Goal: Book appointment/travel/reservation

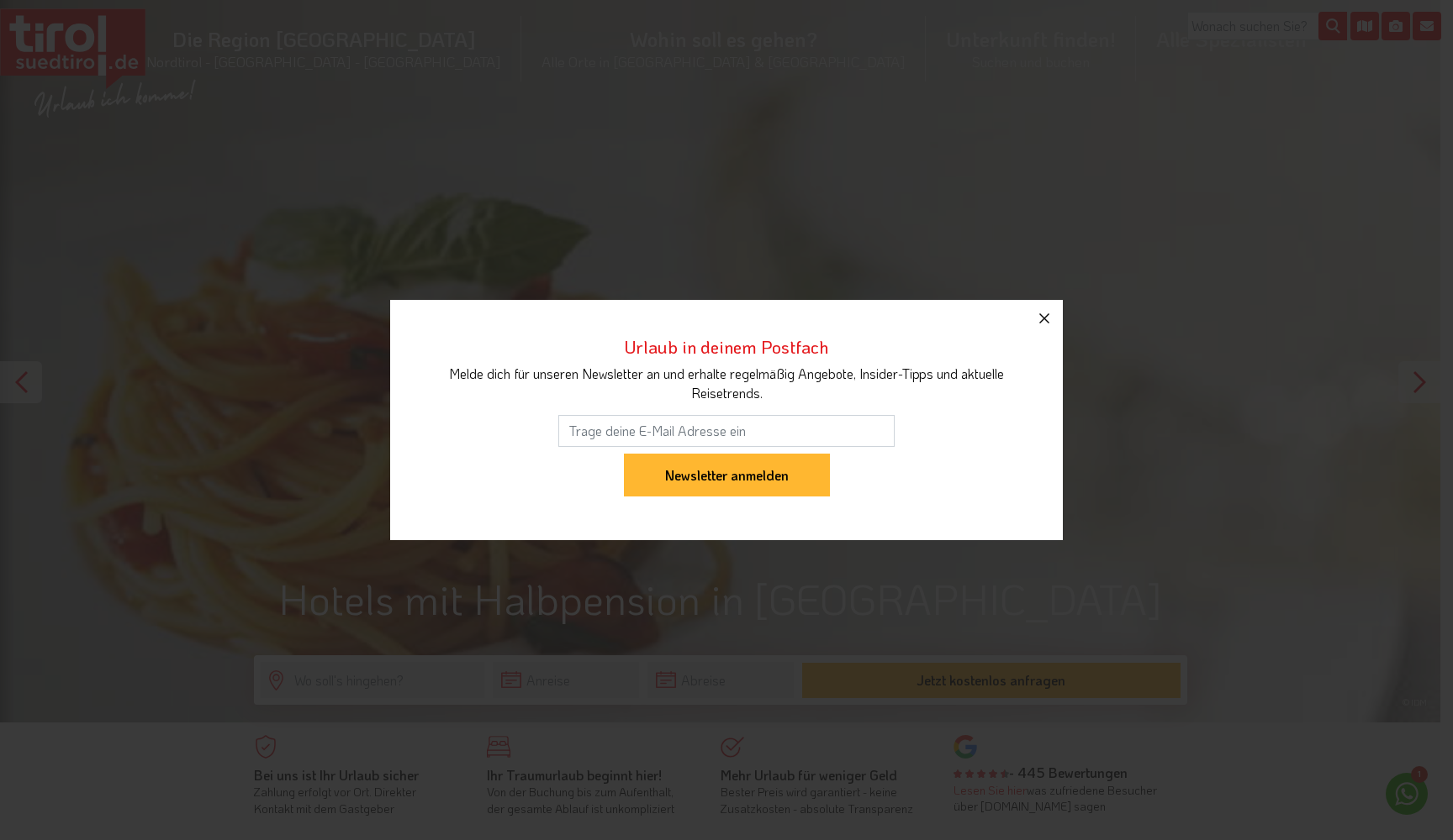
click at [1044, 317] on icon "button" at bounding box center [1045, 318] width 20 height 20
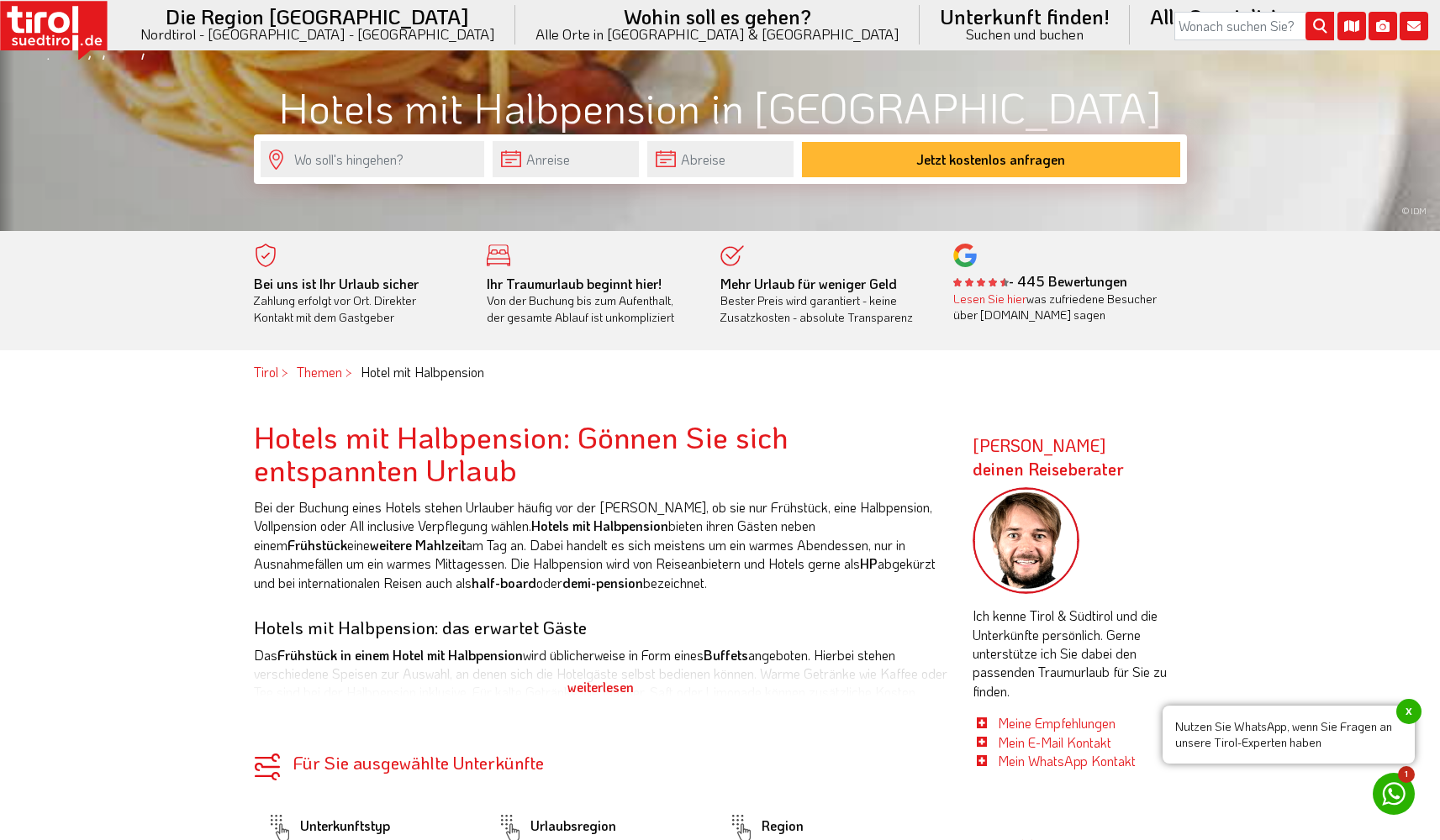
scroll to position [505, 0]
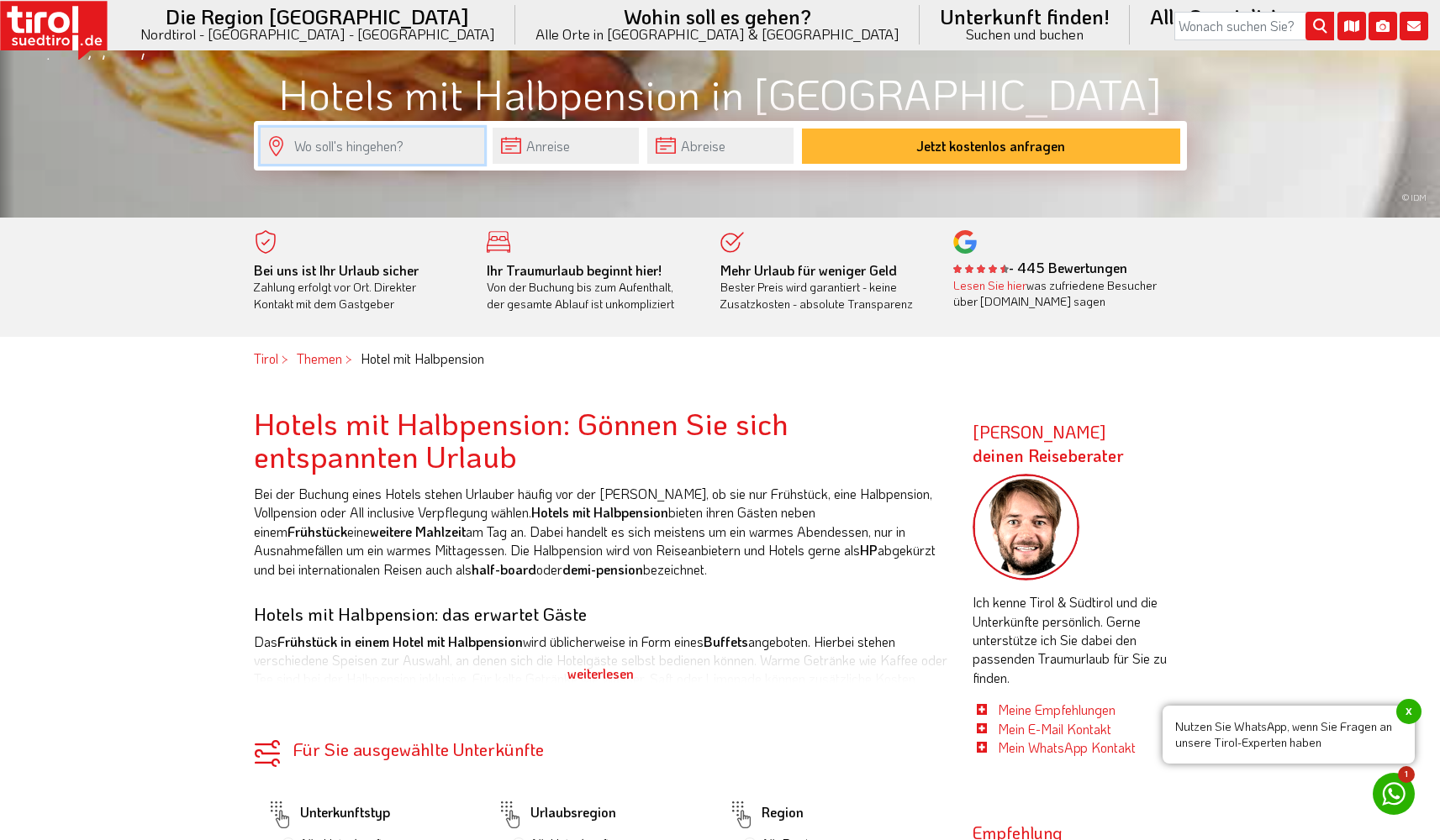
click at [337, 152] on input "text" at bounding box center [373, 146] width 224 height 36
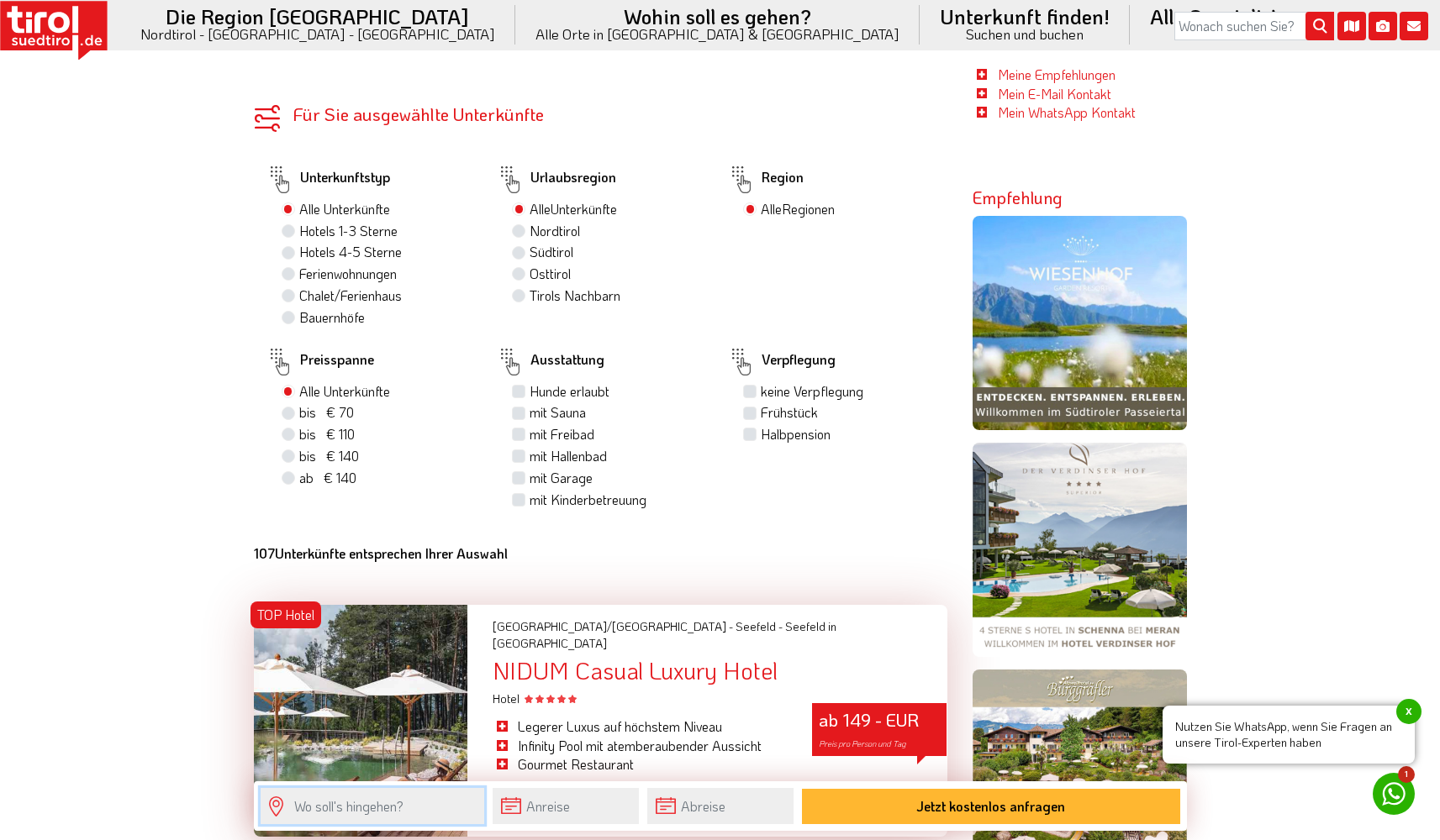
scroll to position [1144, 0]
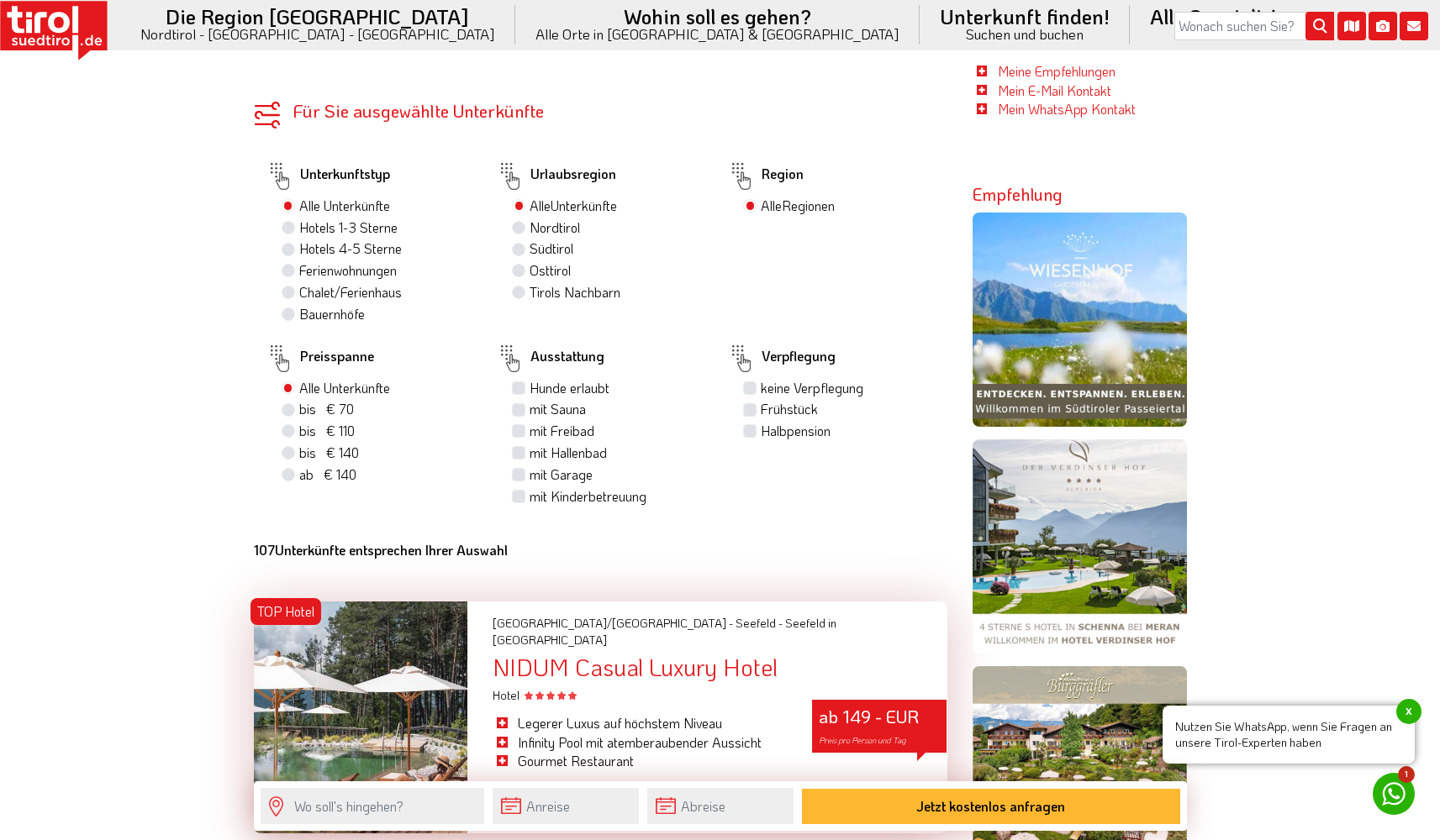
click at [529, 224] on label "Nordtirol" at bounding box center [555, 228] width 51 height 19
click at [521, 224] on input "Nordtirol" at bounding box center [520, 227] width 11 height 11
radio input "true"
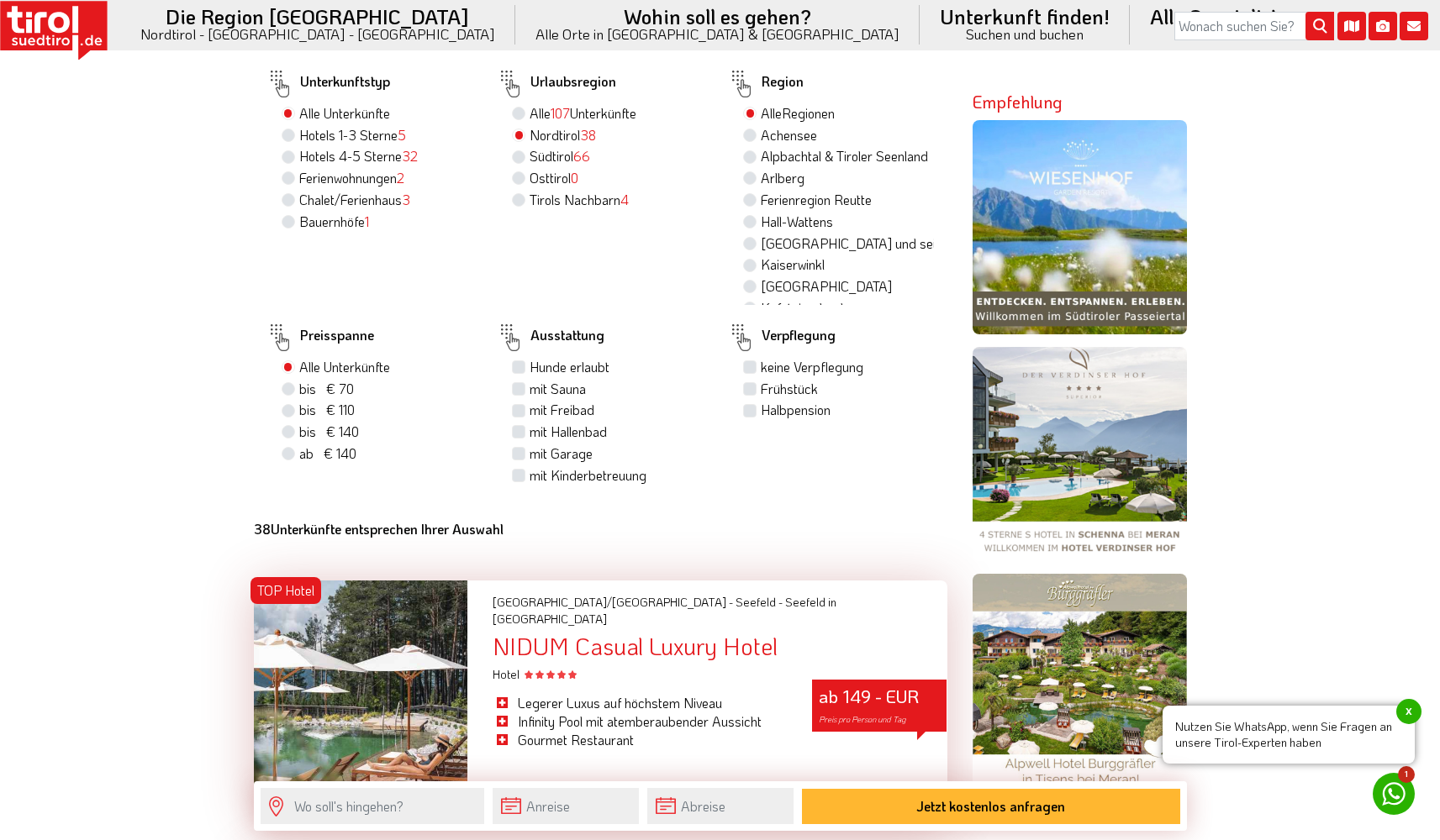
scroll to position [1216, 0]
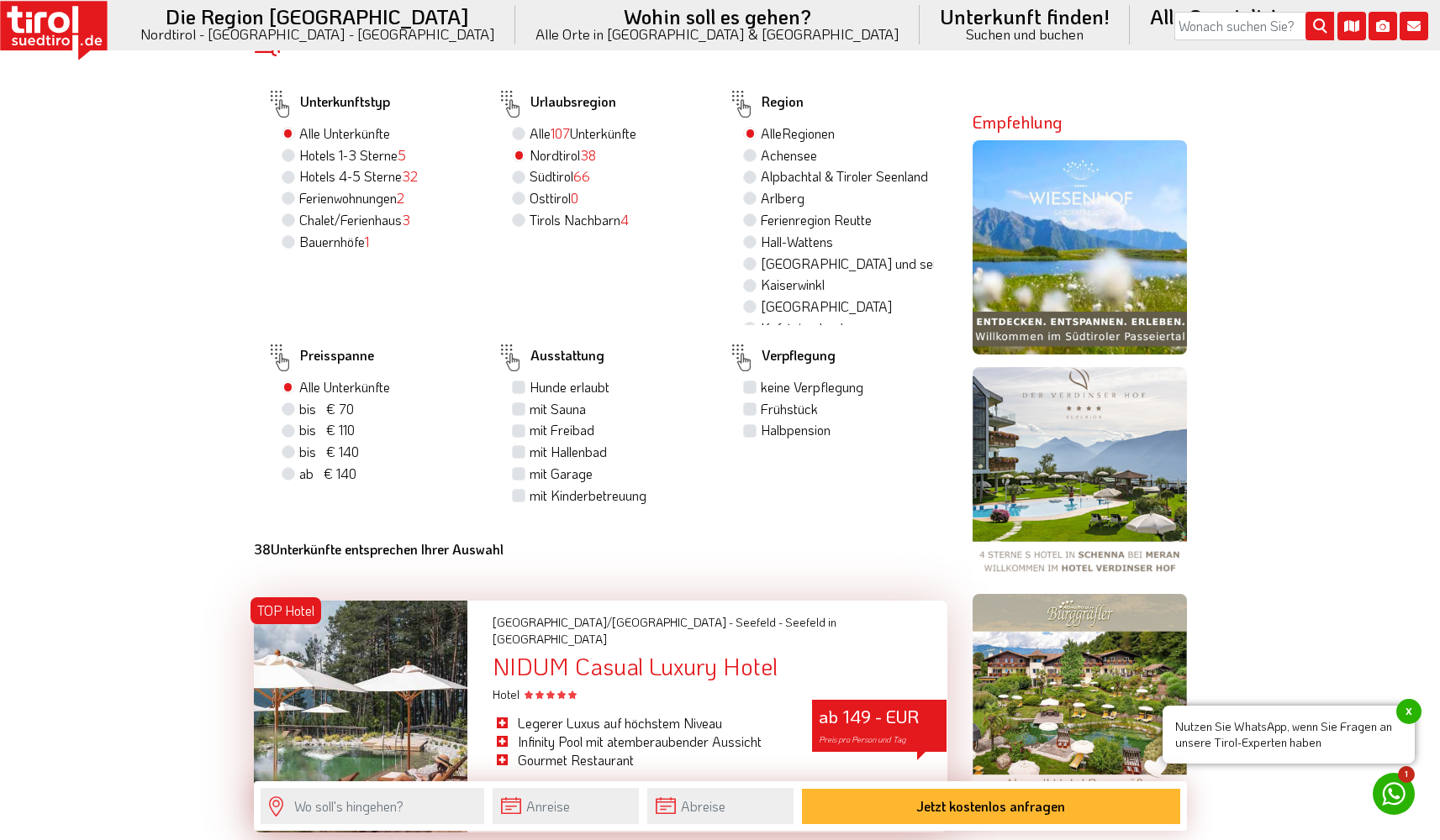
click at [299, 406] on label "bis € 70 bis CHF 65" at bounding box center [326, 409] width 55 height 19
click at [288, 406] on input "bis € 70 bis CHF 65" at bounding box center [290, 408] width 11 height 11
radio input "true"
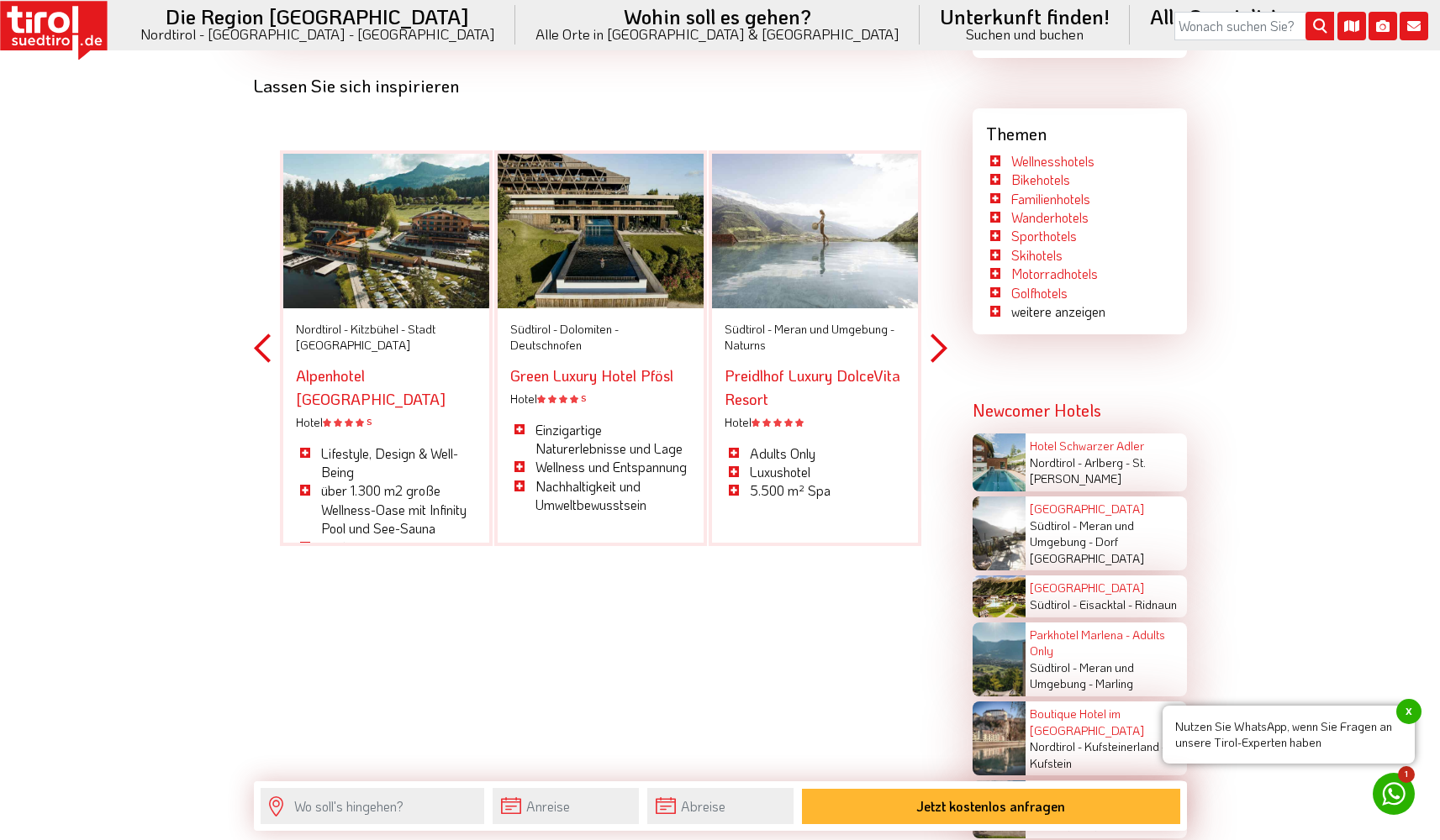
scroll to position [2789, 0]
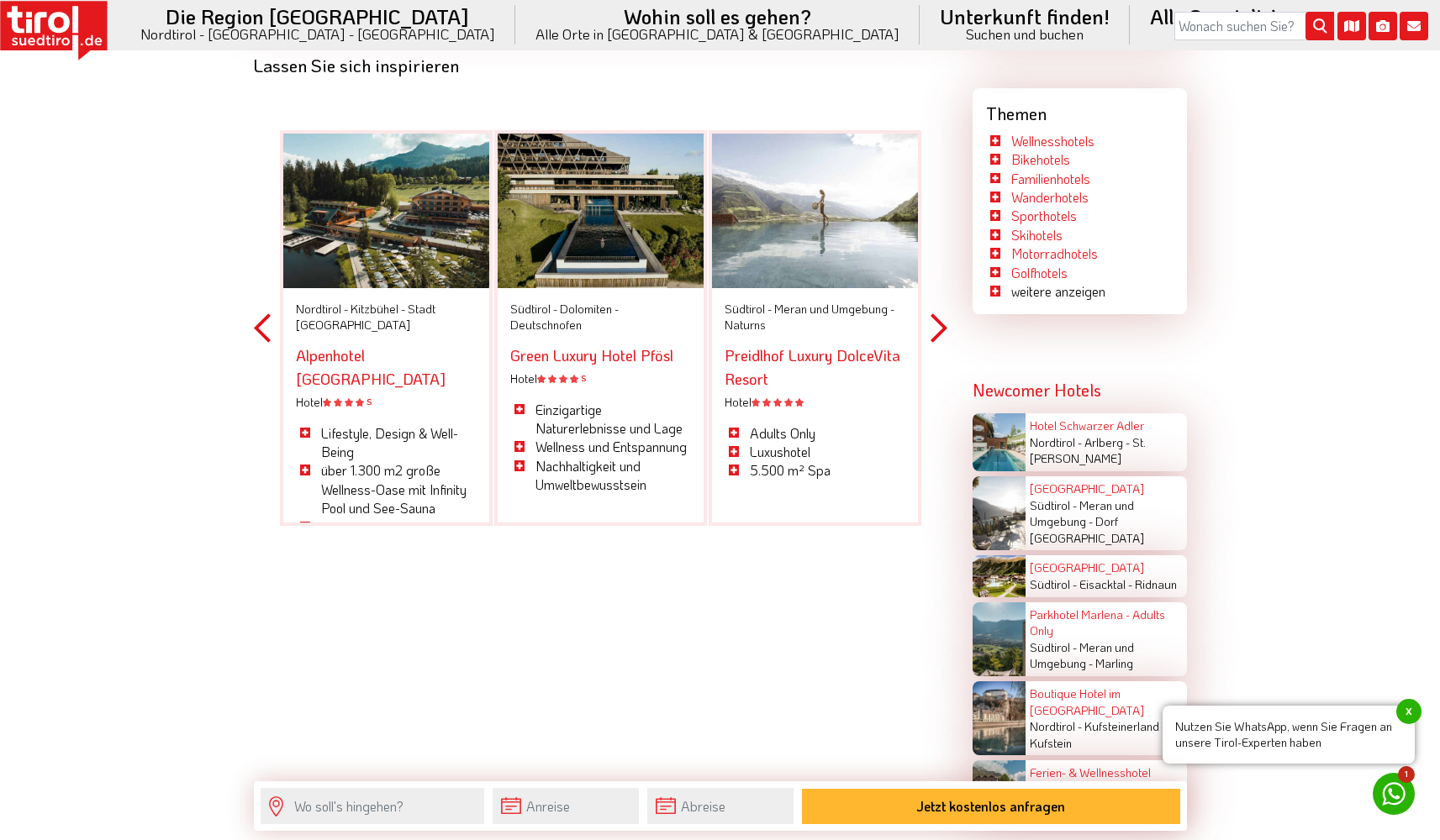
click at [940, 318] on button "Next" at bounding box center [939, 328] width 17 height 490
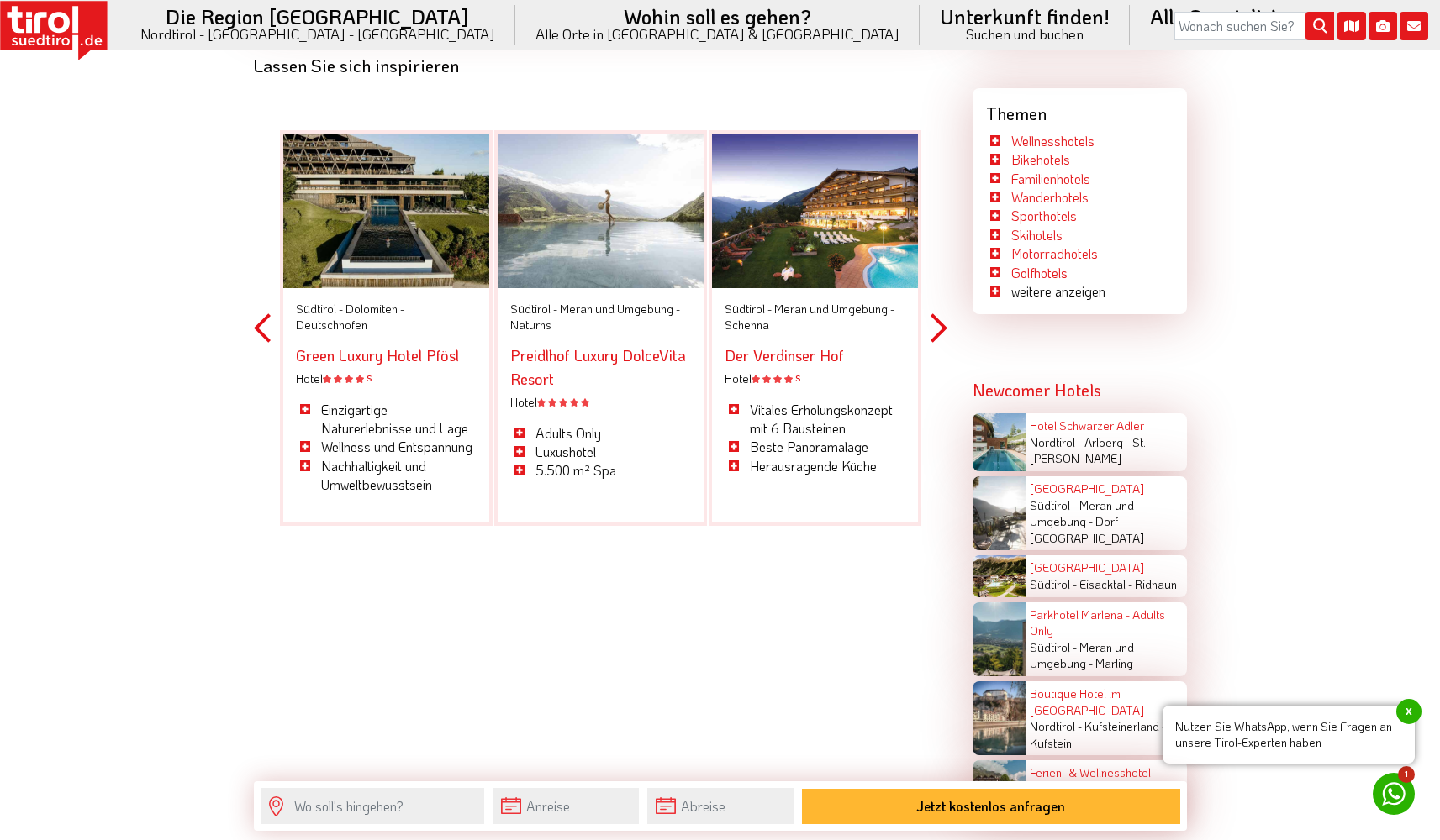
click at [940, 318] on button "Next" at bounding box center [939, 328] width 17 height 490
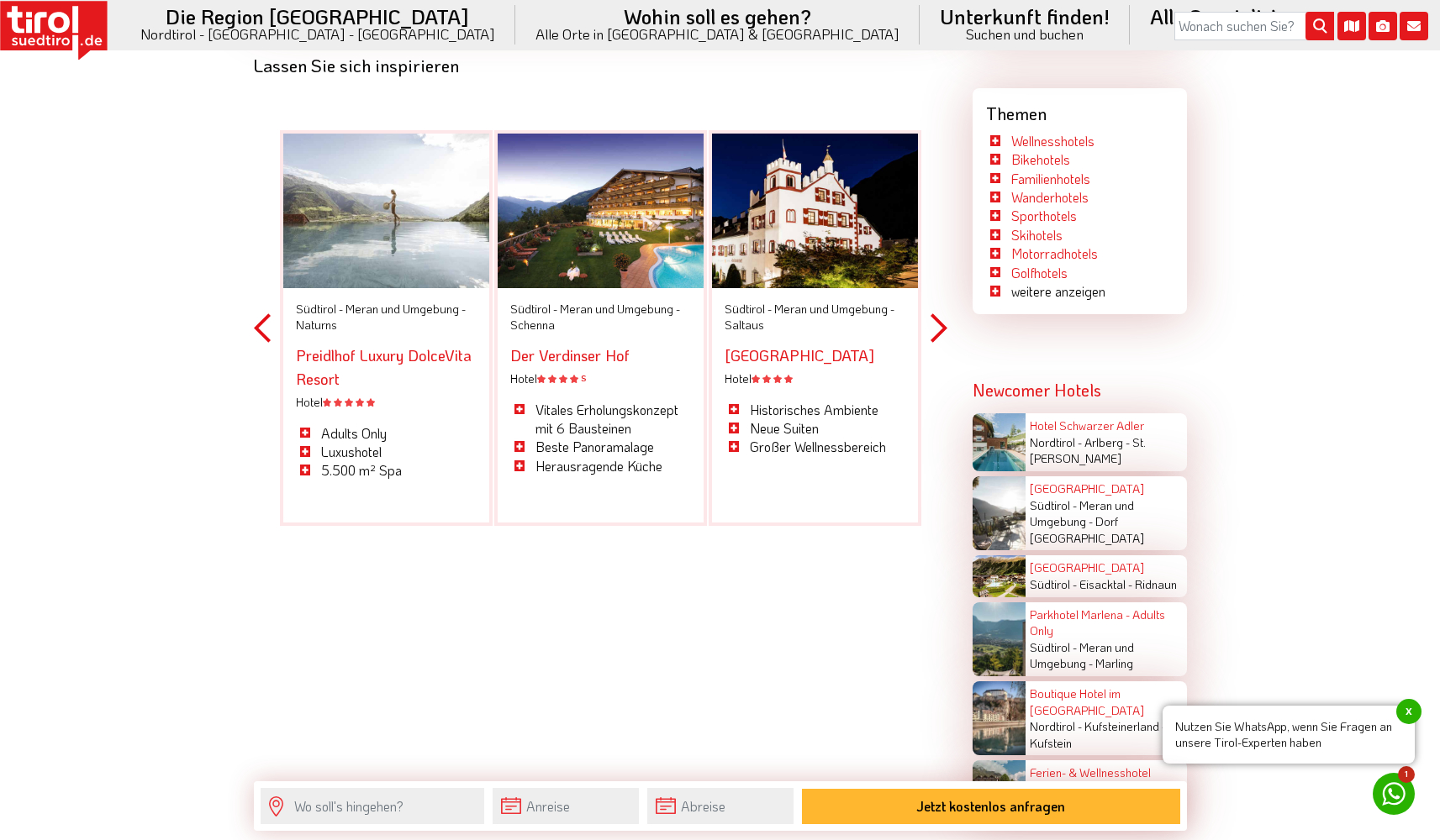
click at [940, 319] on button "Next" at bounding box center [939, 328] width 17 height 490
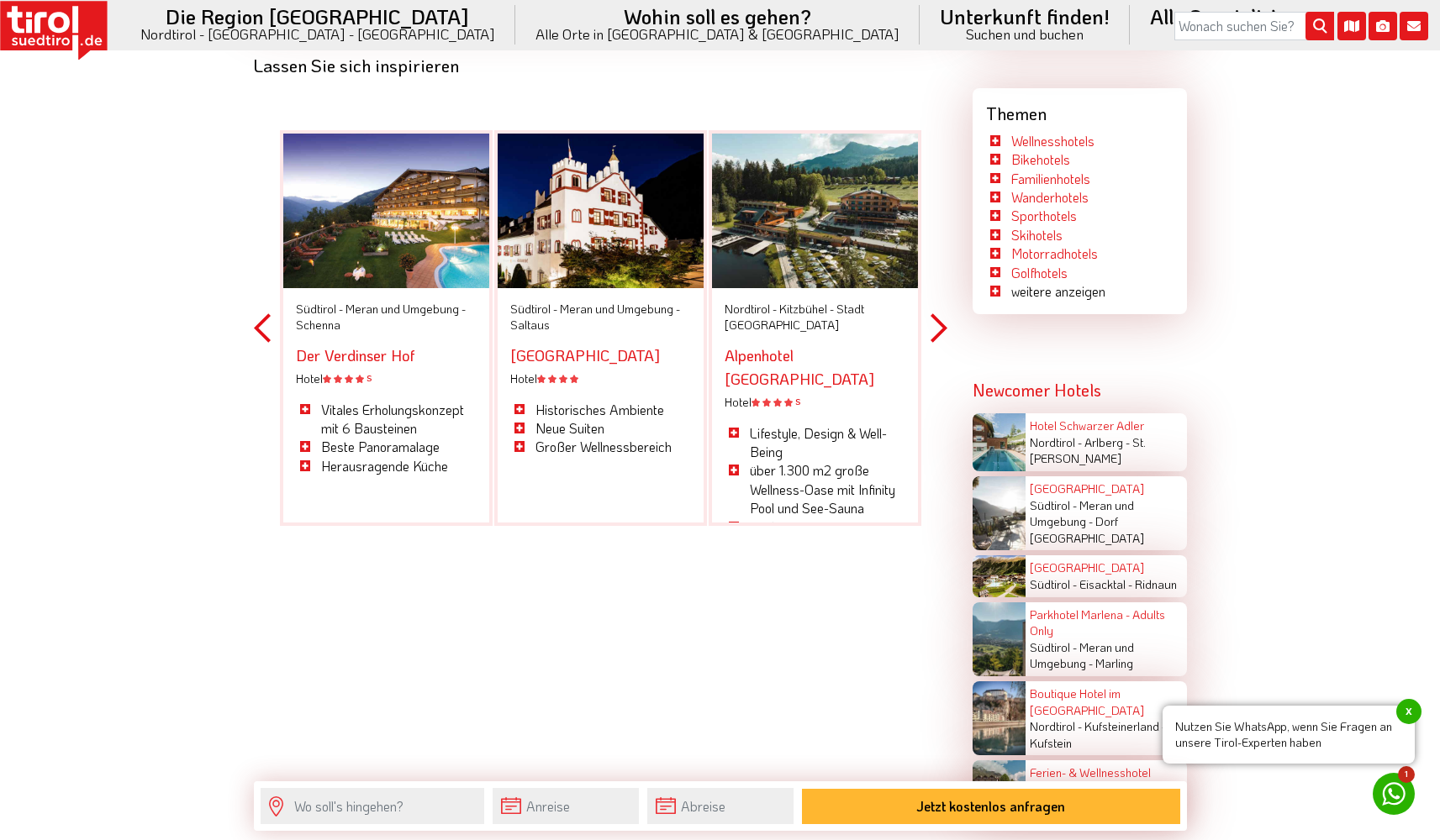
click at [940, 319] on button "Next" at bounding box center [939, 328] width 17 height 490
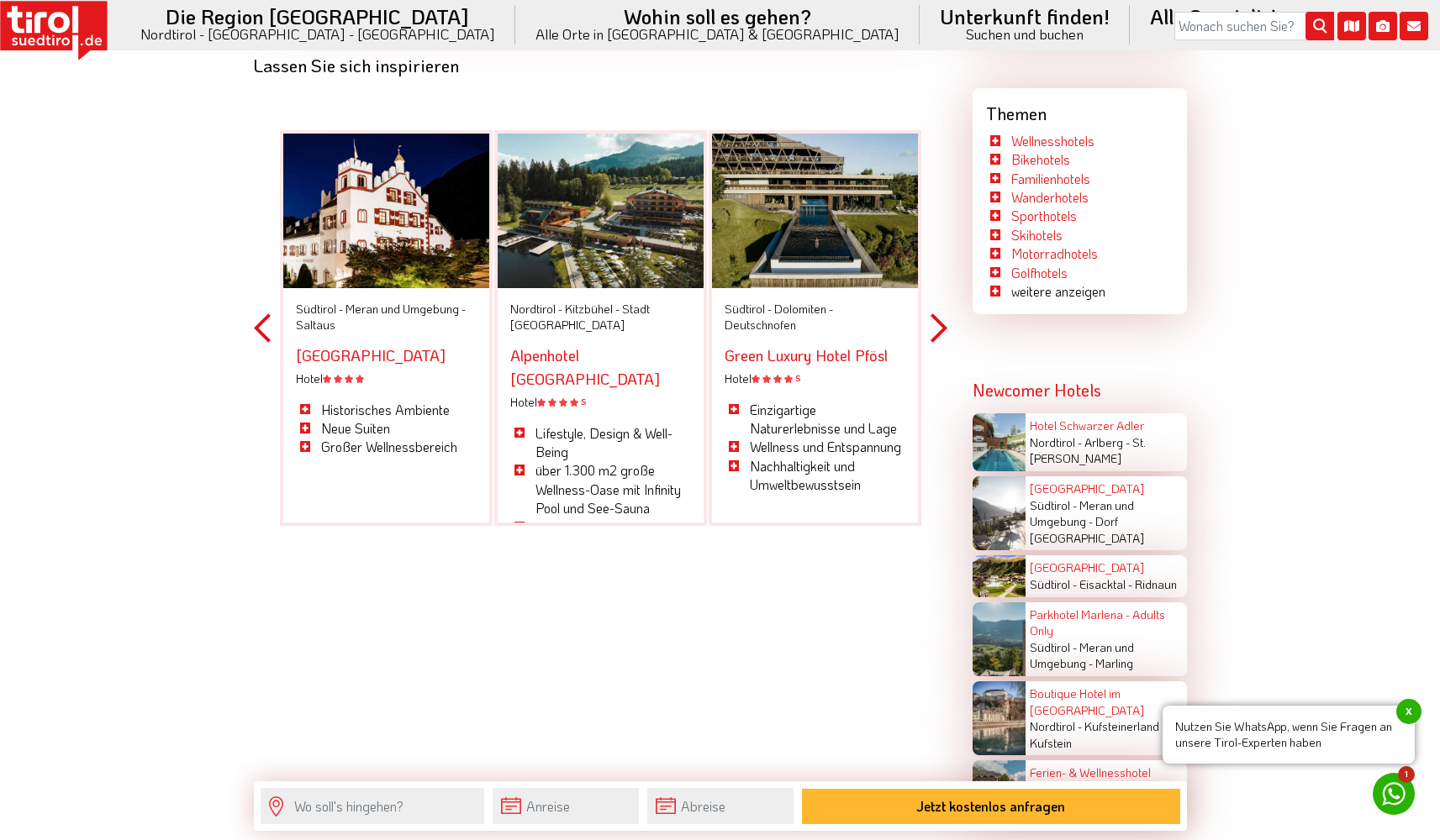
click at [940, 319] on button "Next" at bounding box center [939, 328] width 17 height 490
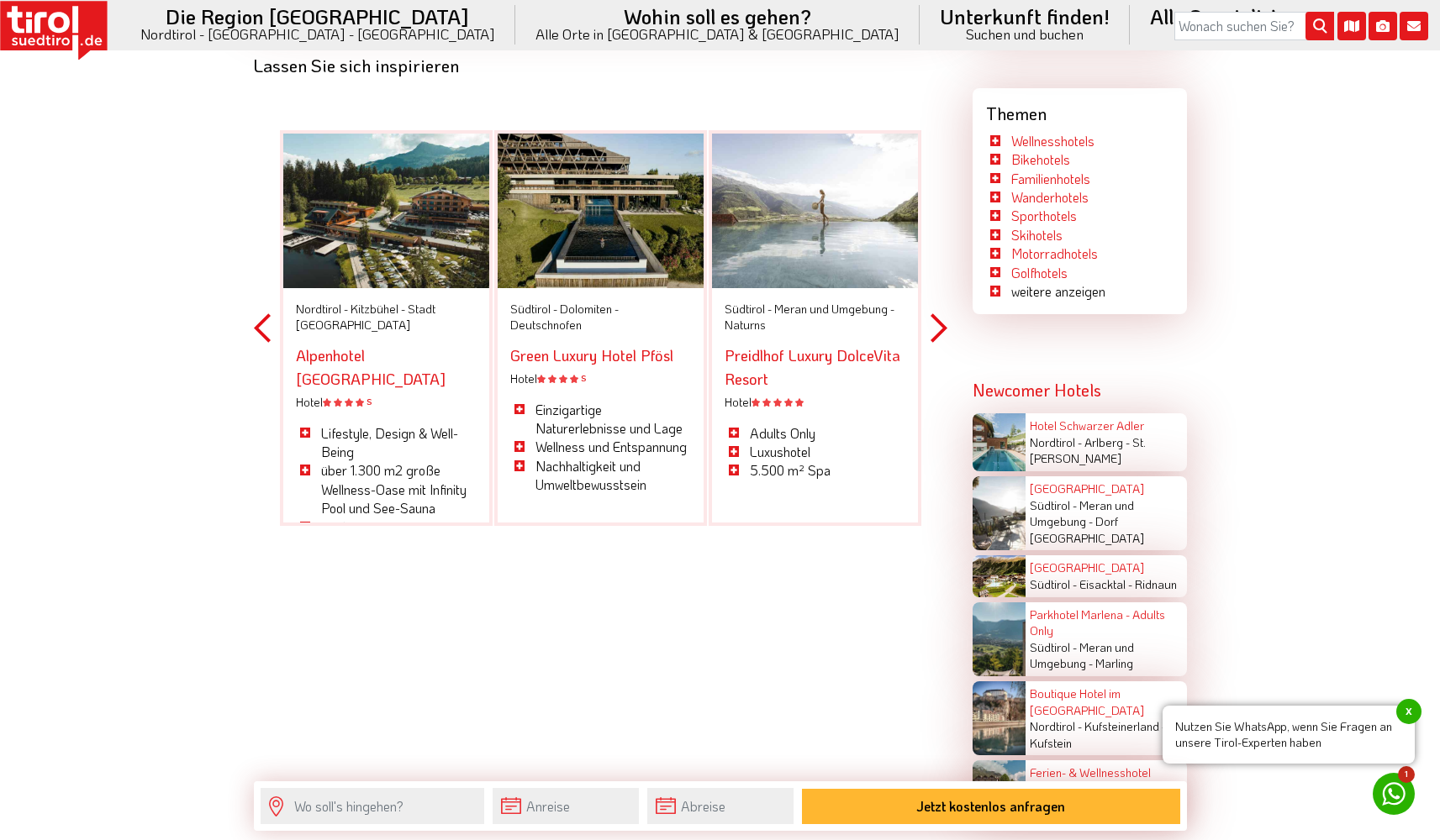
click at [940, 319] on button "Next" at bounding box center [939, 328] width 17 height 490
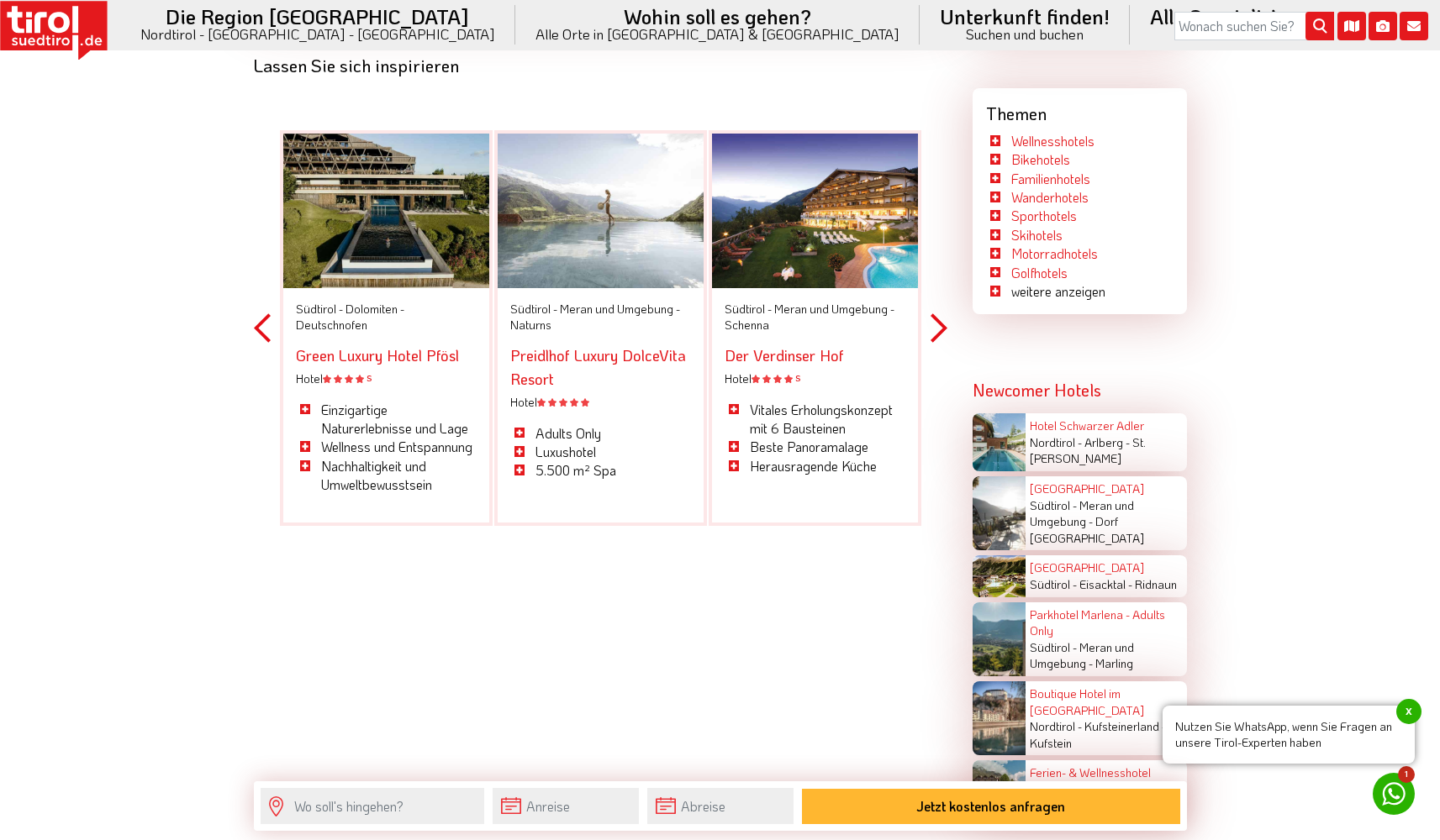
click at [940, 319] on button "Next" at bounding box center [939, 328] width 17 height 490
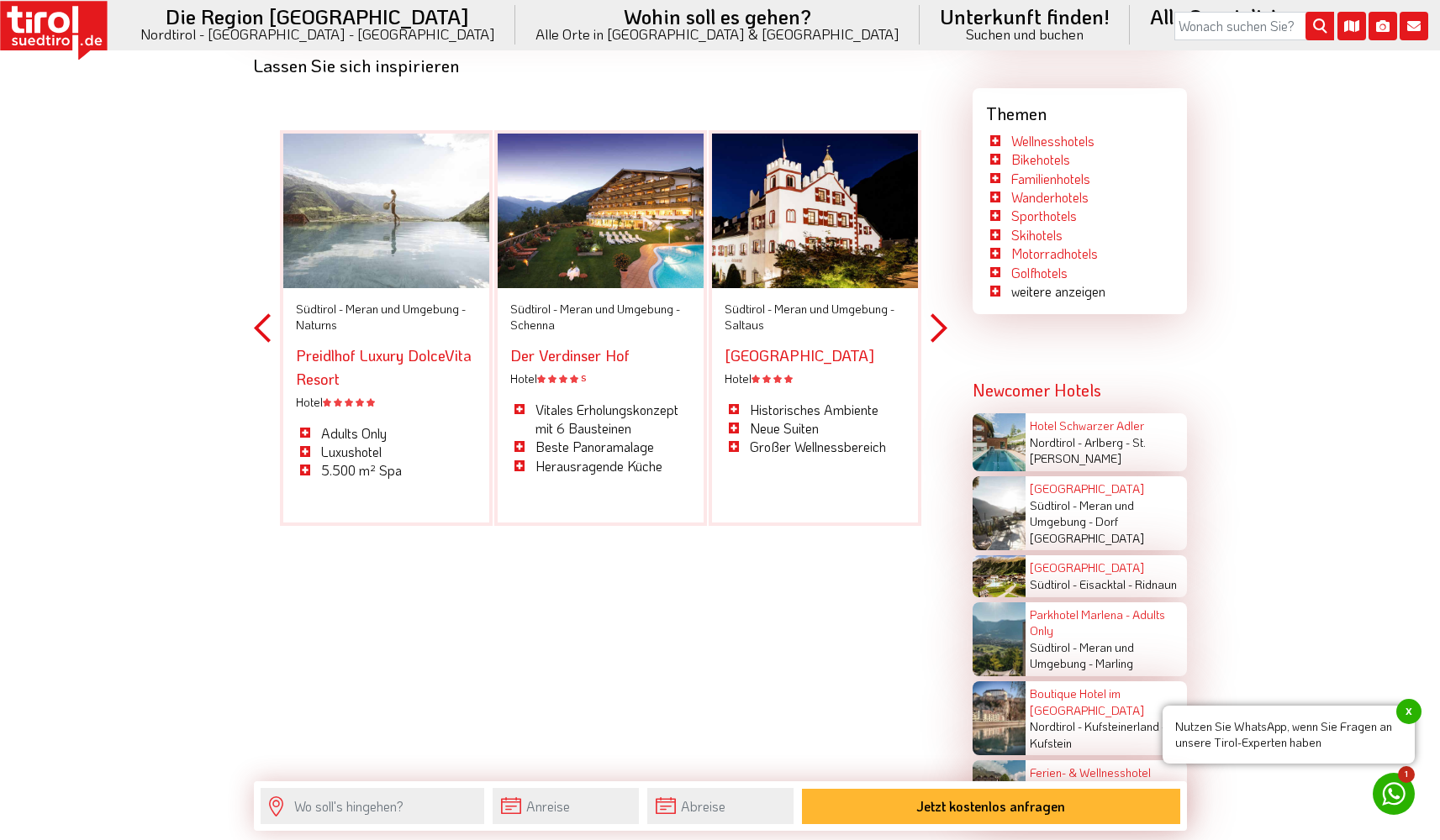
click at [940, 319] on button "Next" at bounding box center [939, 328] width 17 height 490
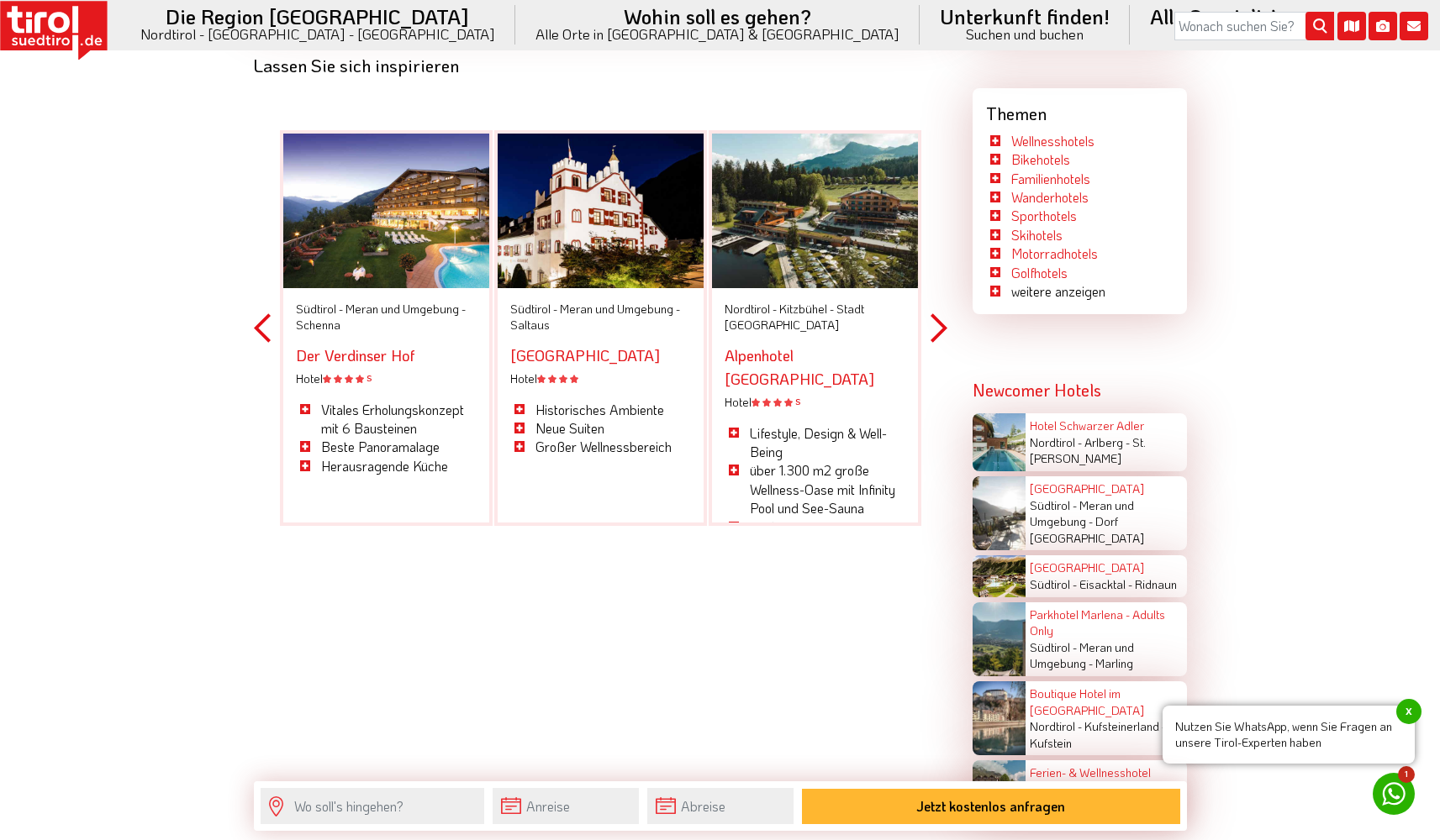
click at [940, 319] on button "Next" at bounding box center [939, 328] width 17 height 490
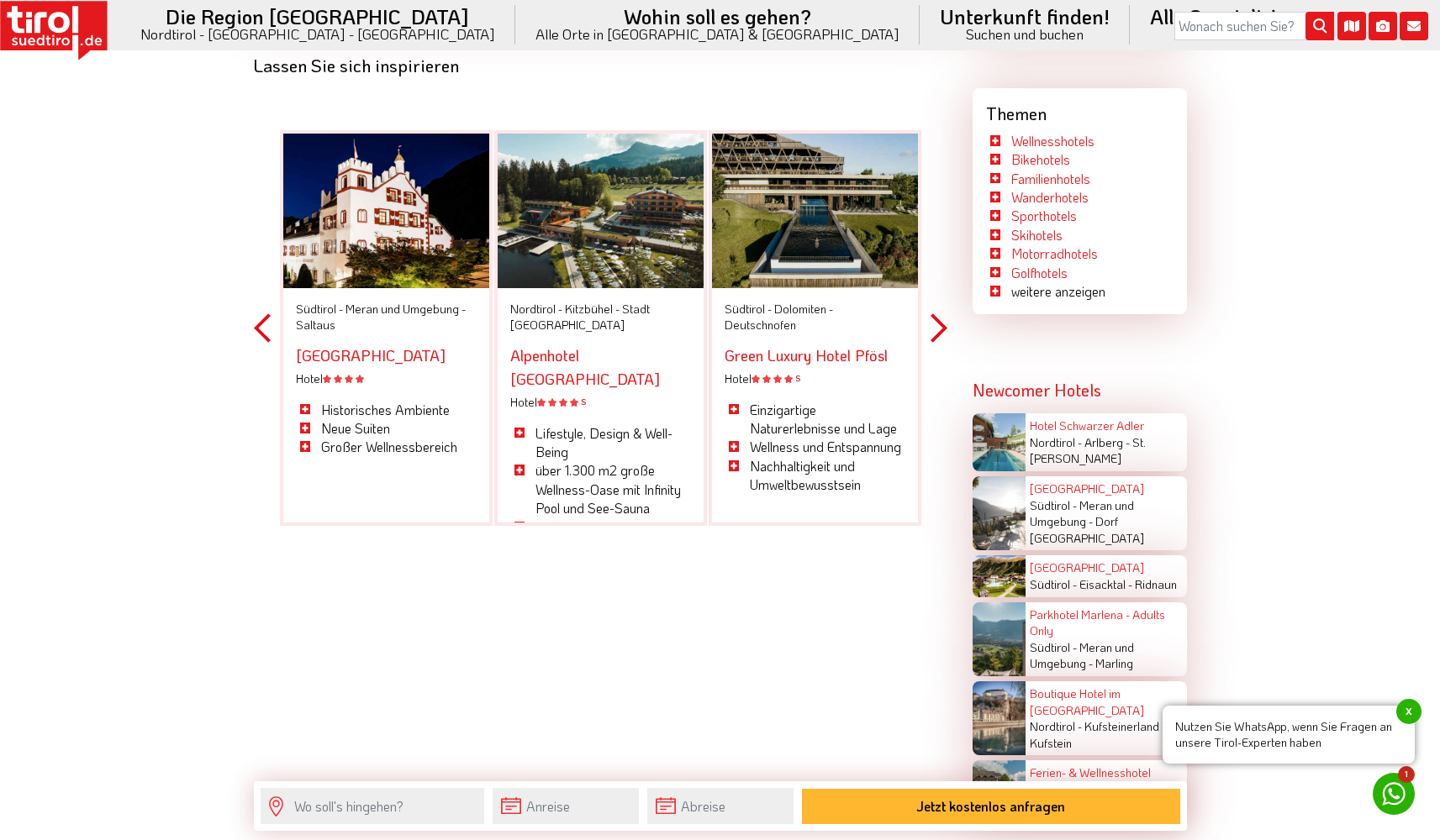
click at [940, 319] on button "Next" at bounding box center [939, 328] width 17 height 490
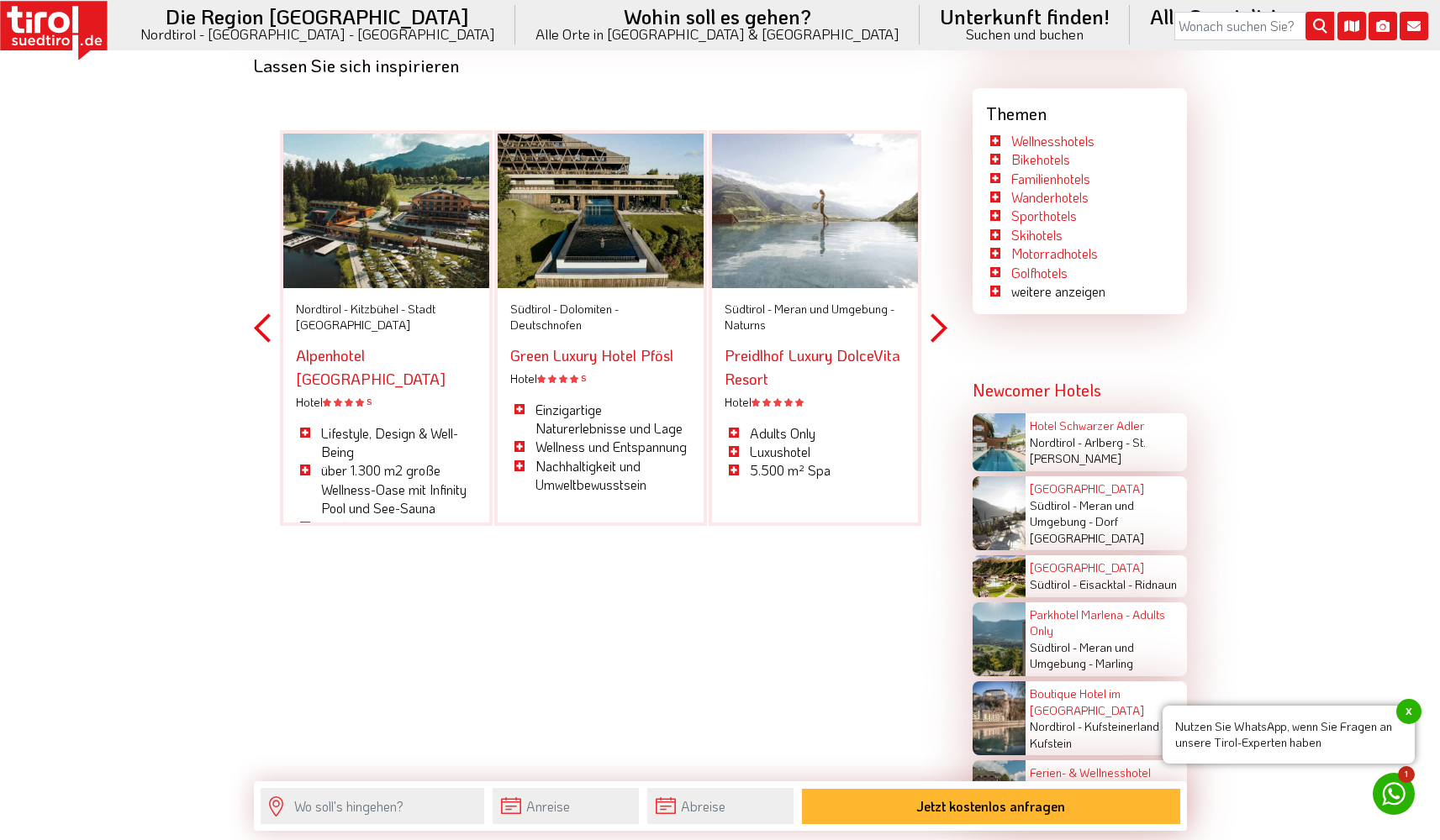
click at [940, 319] on button "Next" at bounding box center [939, 328] width 17 height 490
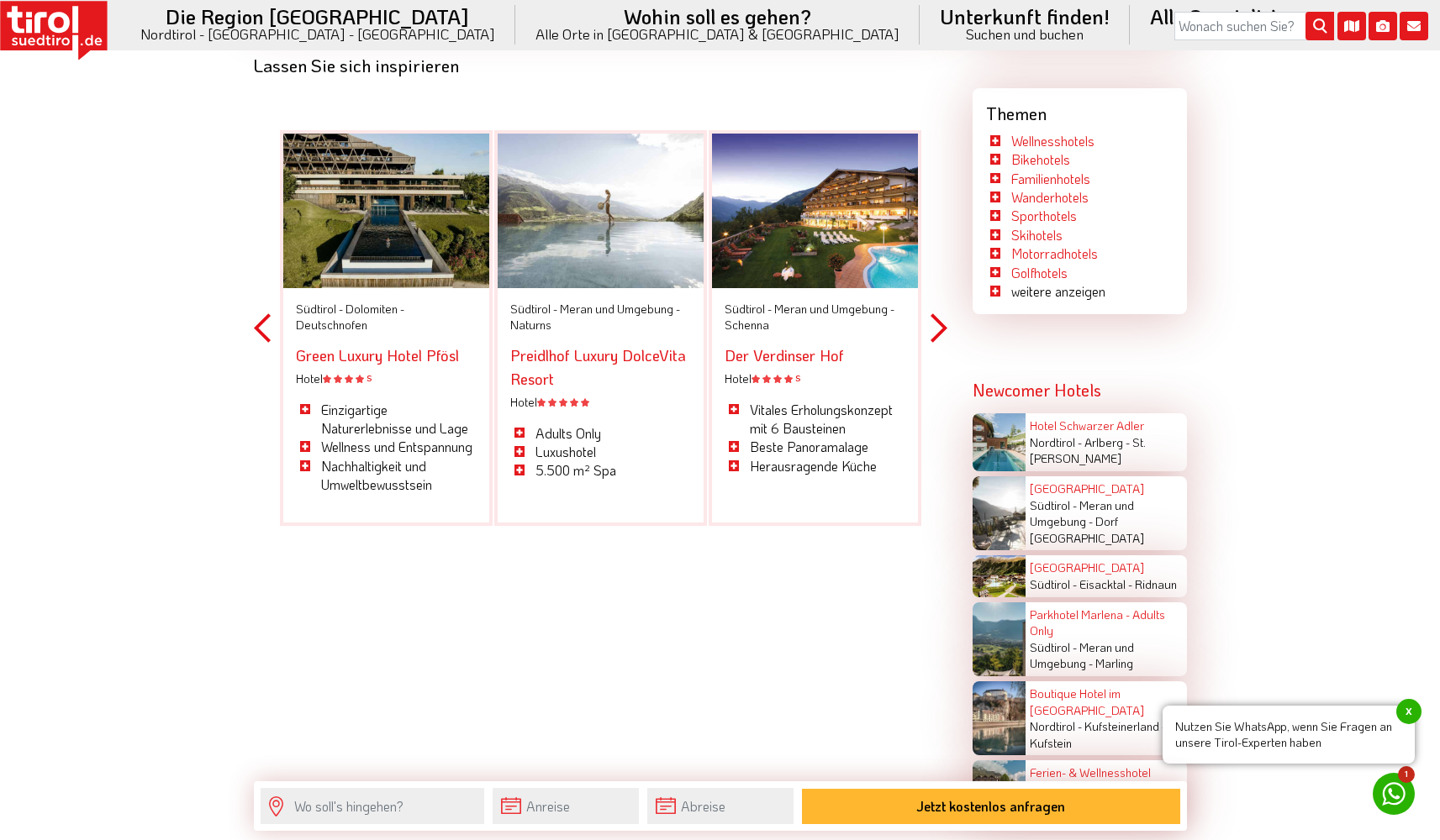
click at [940, 319] on button "Next" at bounding box center [939, 328] width 17 height 490
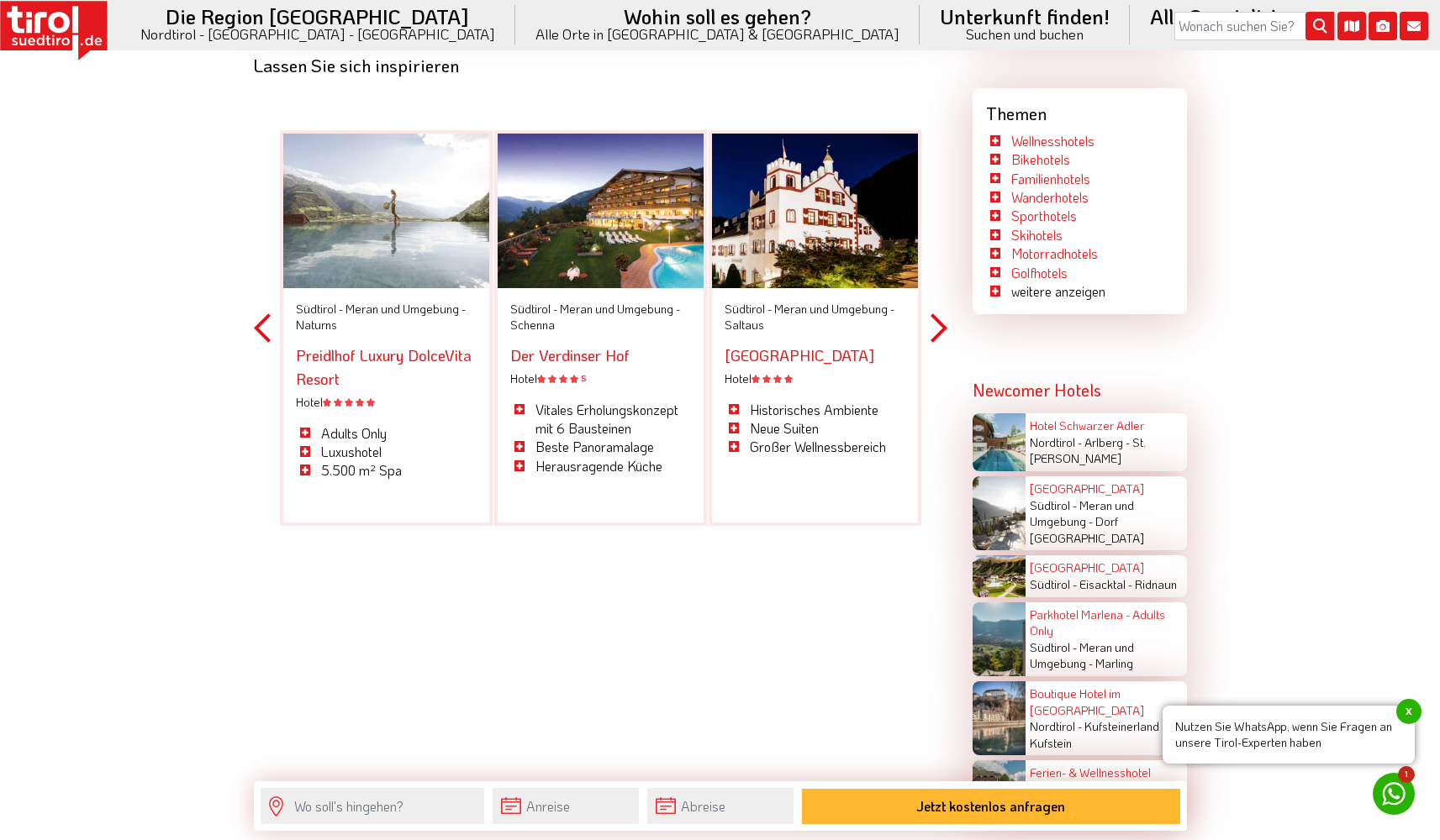
click at [940, 319] on button "Next" at bounding box center [939, 328] width 17 height 490
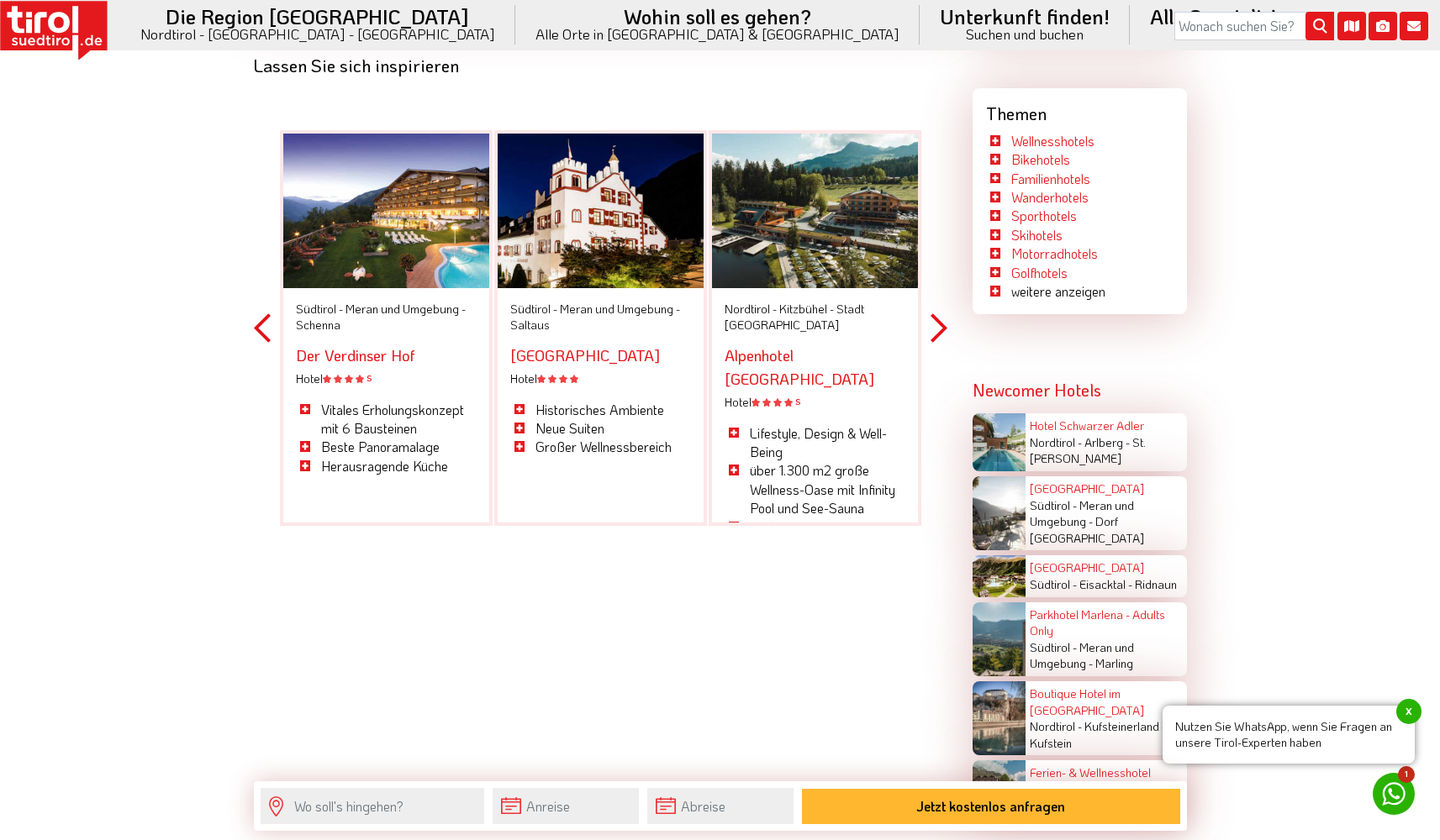
click at [940, 319] on button "Next" at bounding box center [939, 328] width 17 height 490
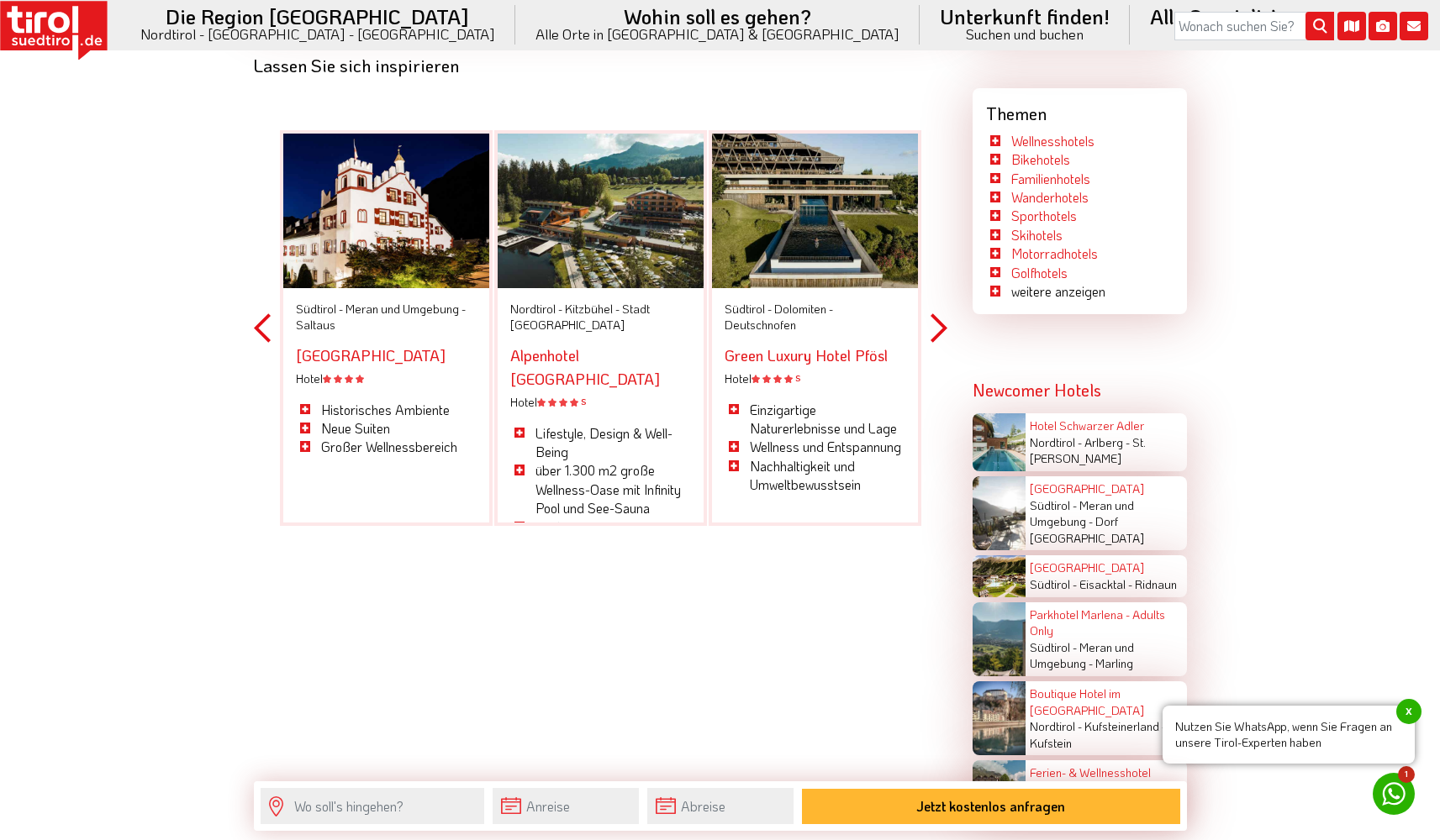
click at [940, 319] on button "Next" at bounding box center [939, 328] width 17 height 490
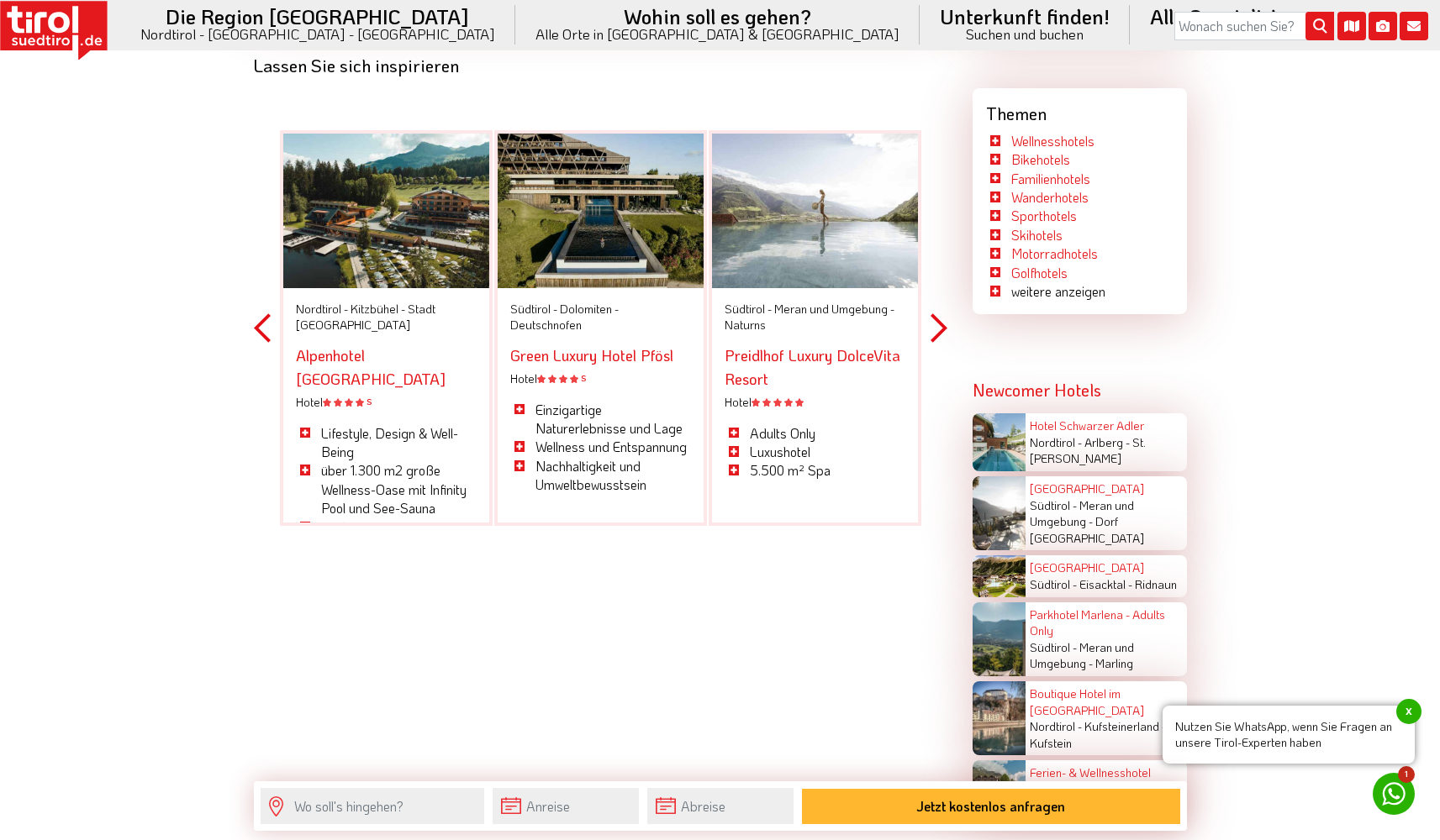
click at [940, 319] on button "Next" at bounding box center [939, 328] width 17 height 490
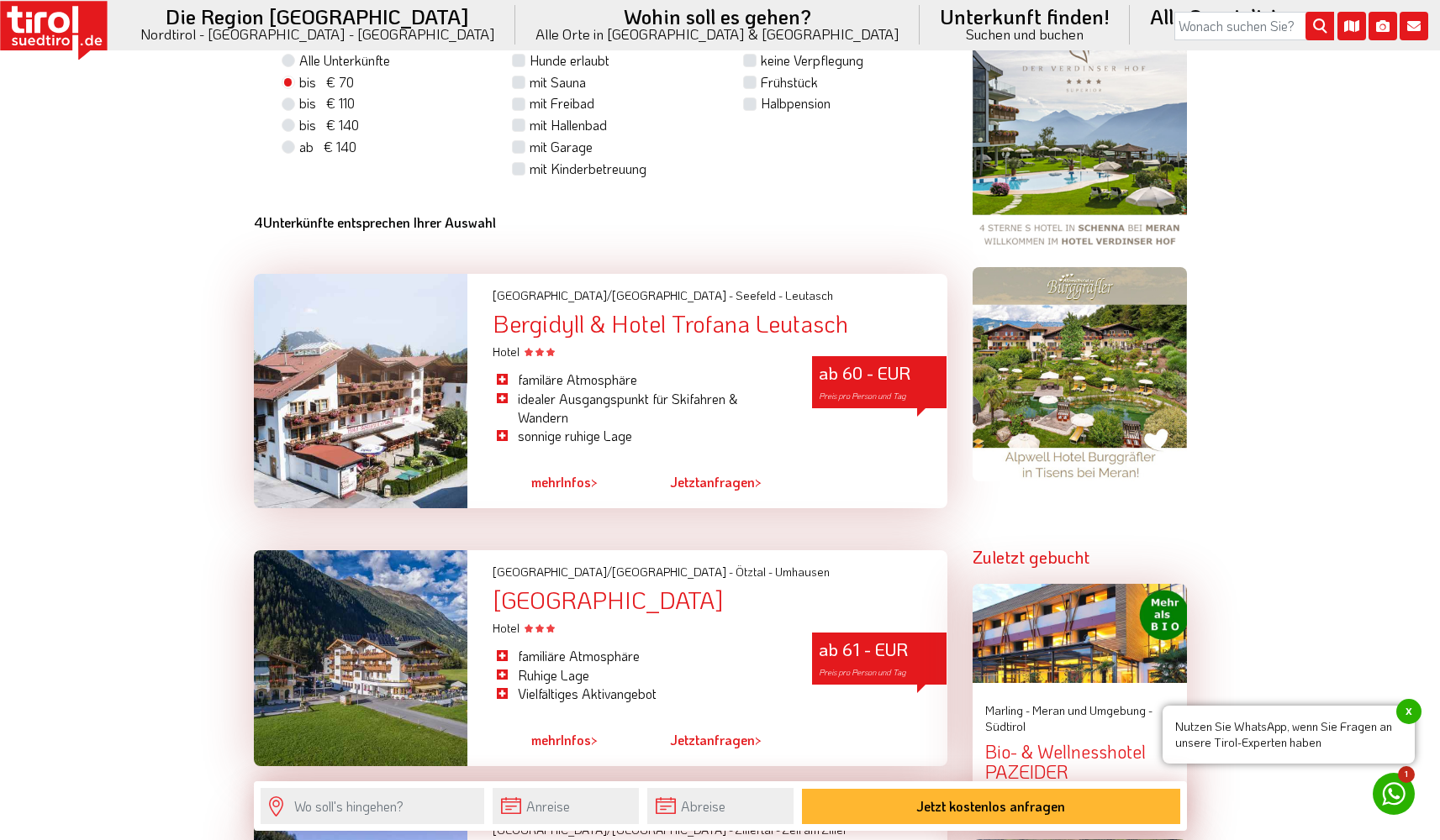
scroll to position [1571, 0]
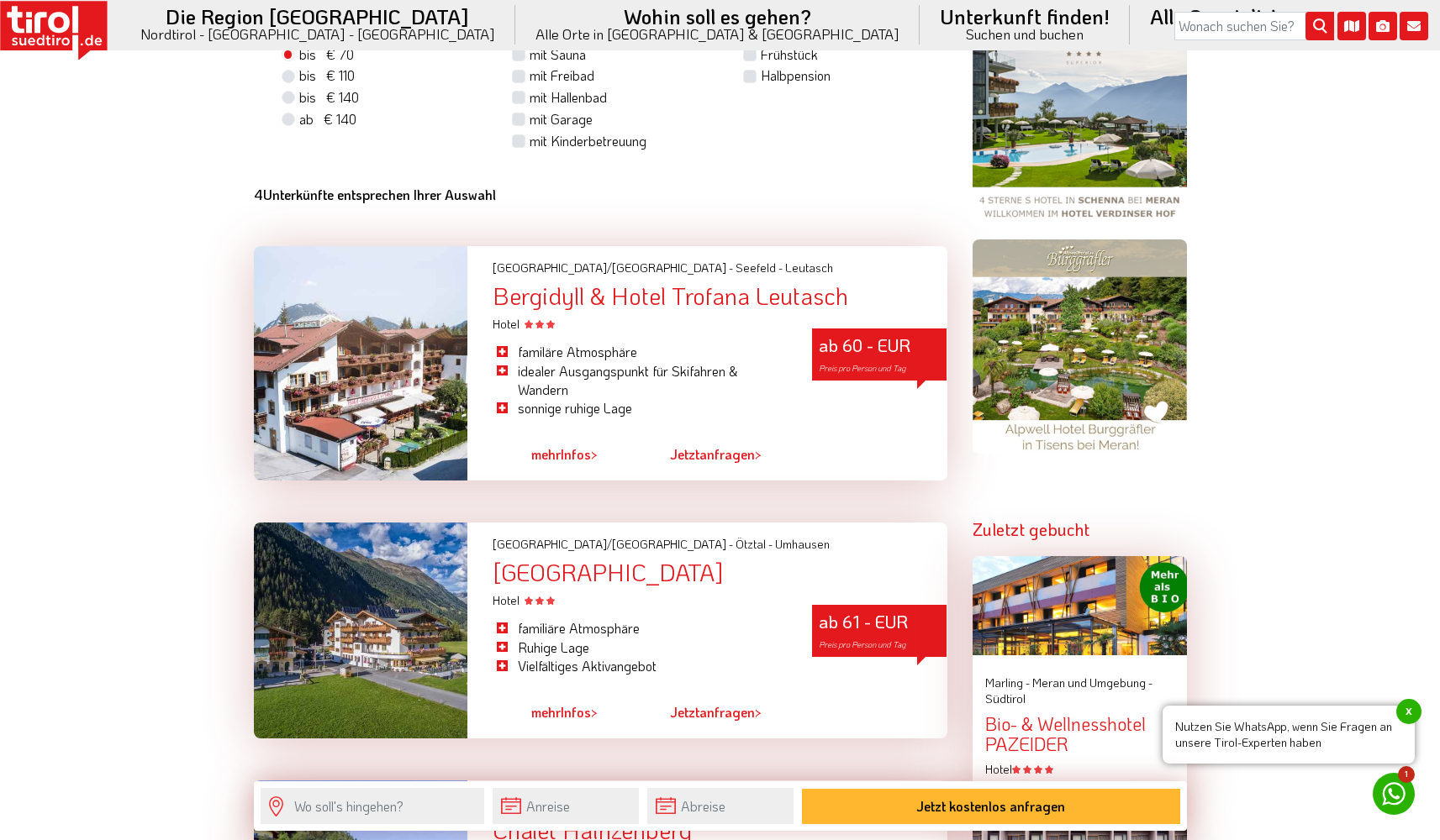
click at [859, 354] on div "ab 60 - EUR Preis pro Person und Tag" at bounding box center [879, 355] width 135 height 52
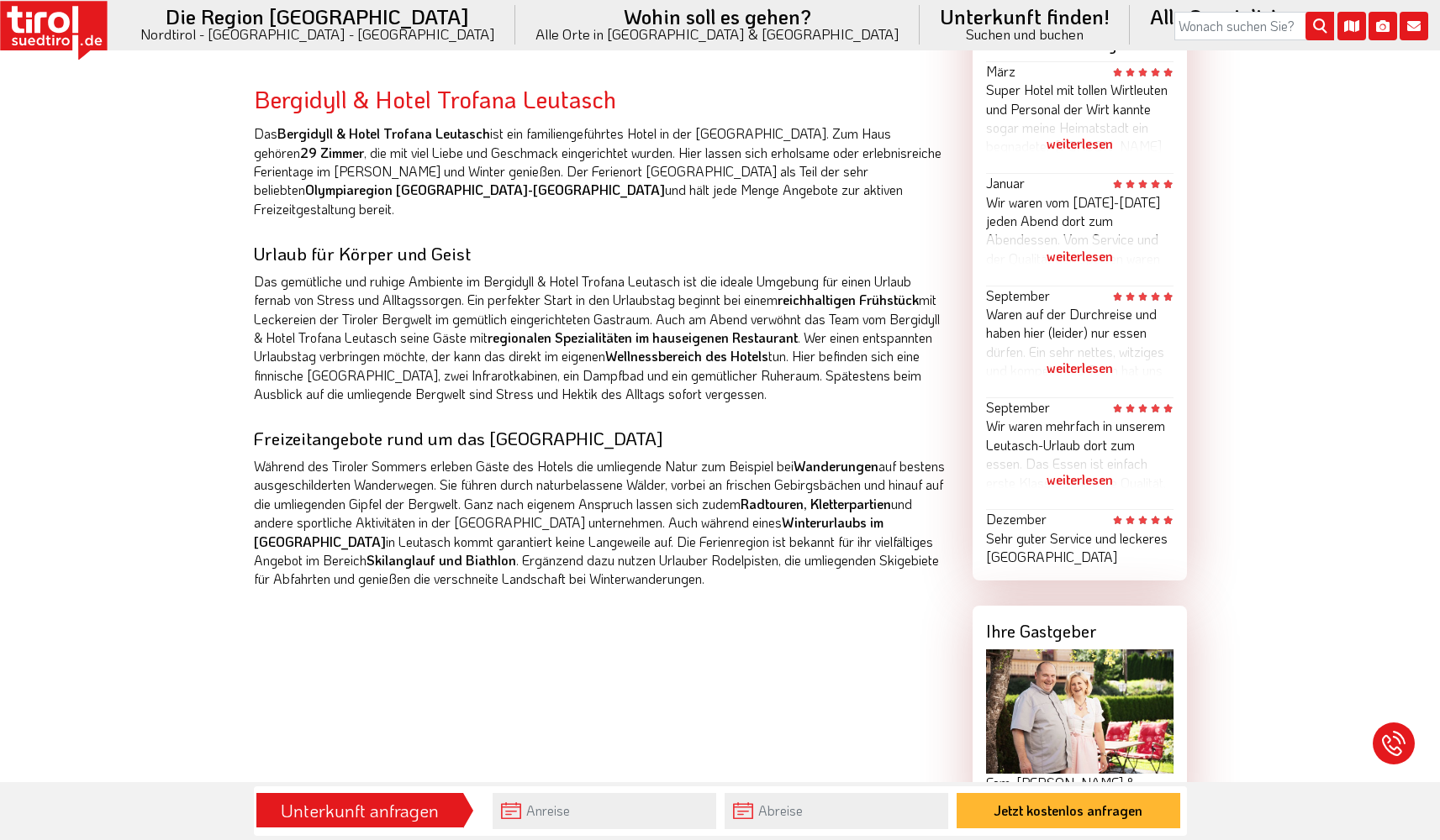
scroll to position [992, 0]
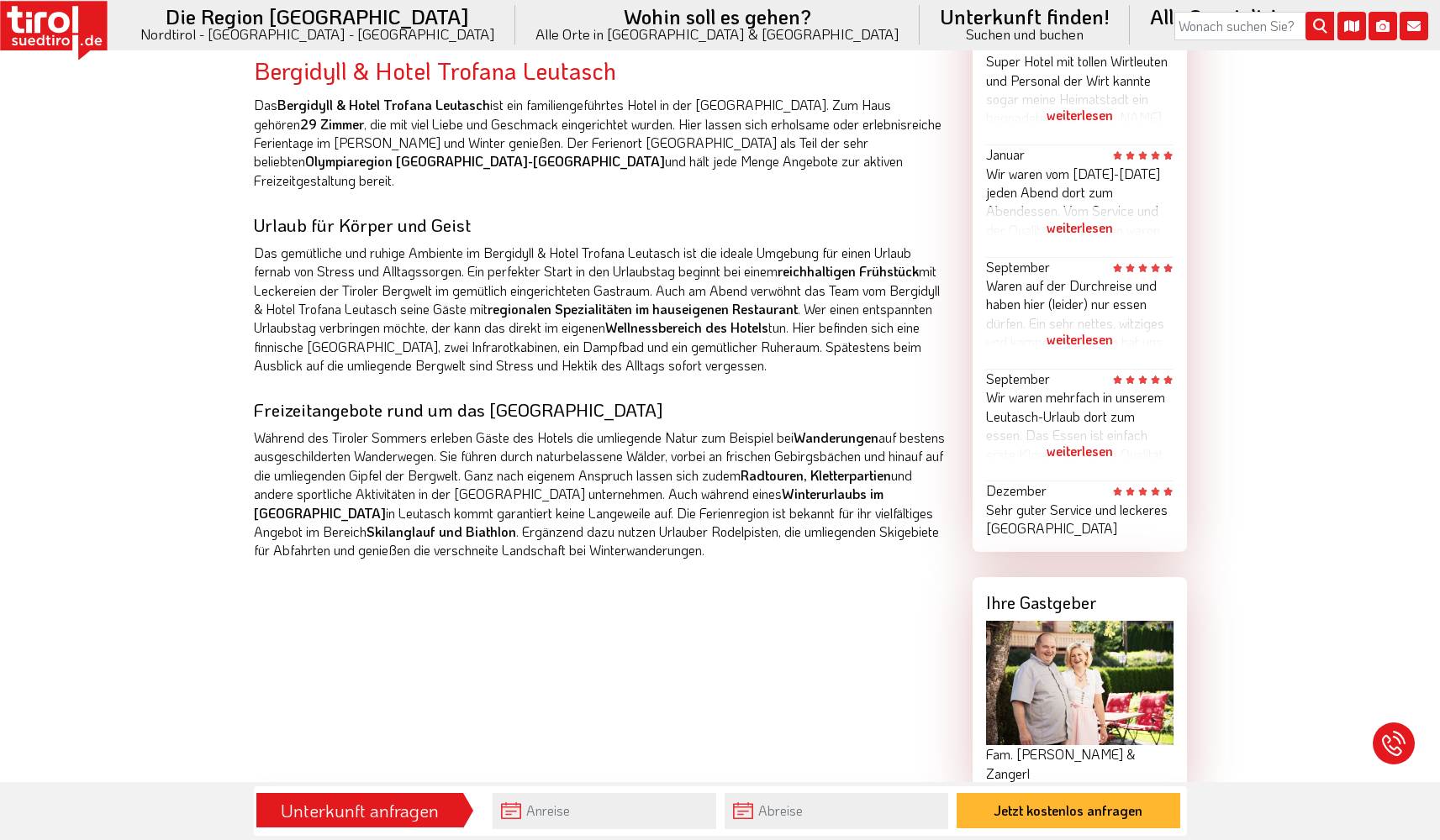
drag, startPoint x: 489, startPoint y: 103, endPoint x: 280, endPoint y: 105, distance: 209.0
click at [280, 105] on p "Das Bergidyll & Hotel Trofana Leutasch ist ein familiengeführtes Hotel in der T…" at bounding box center [601, 142] width 694 height 94
copy p "Bergidyll & Hotel Trofana Leutasch"
